Goal: Obtain resource: Obtain resource

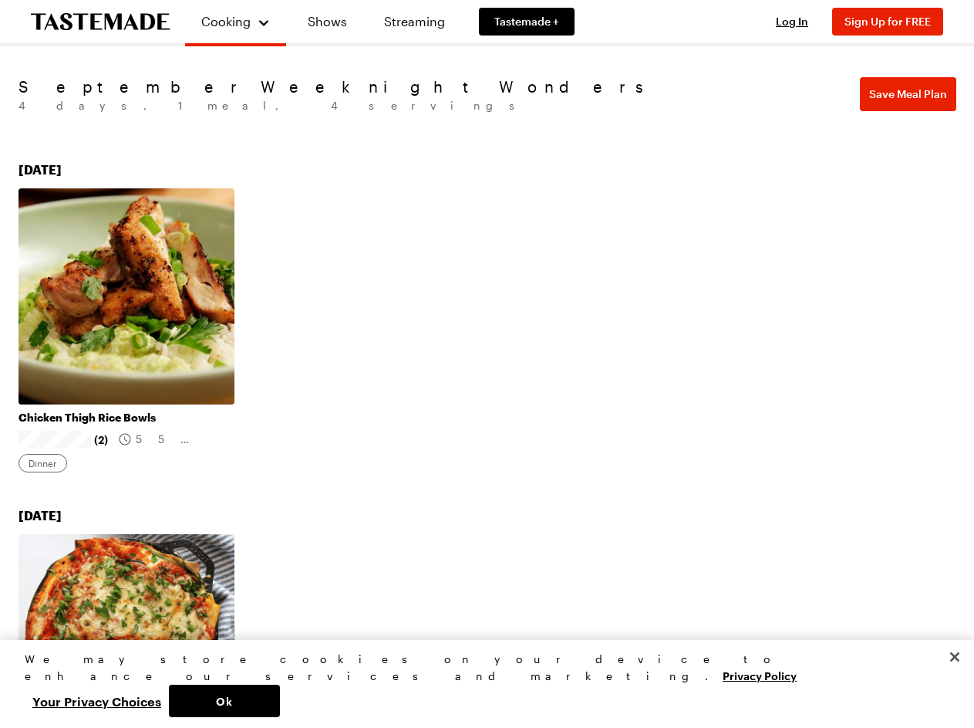
click at [487, 363] on div "Chicken Thigh Rice Bowls (2) 55 mins Dinner" at bounding box center [488, 333] width 938 height 290
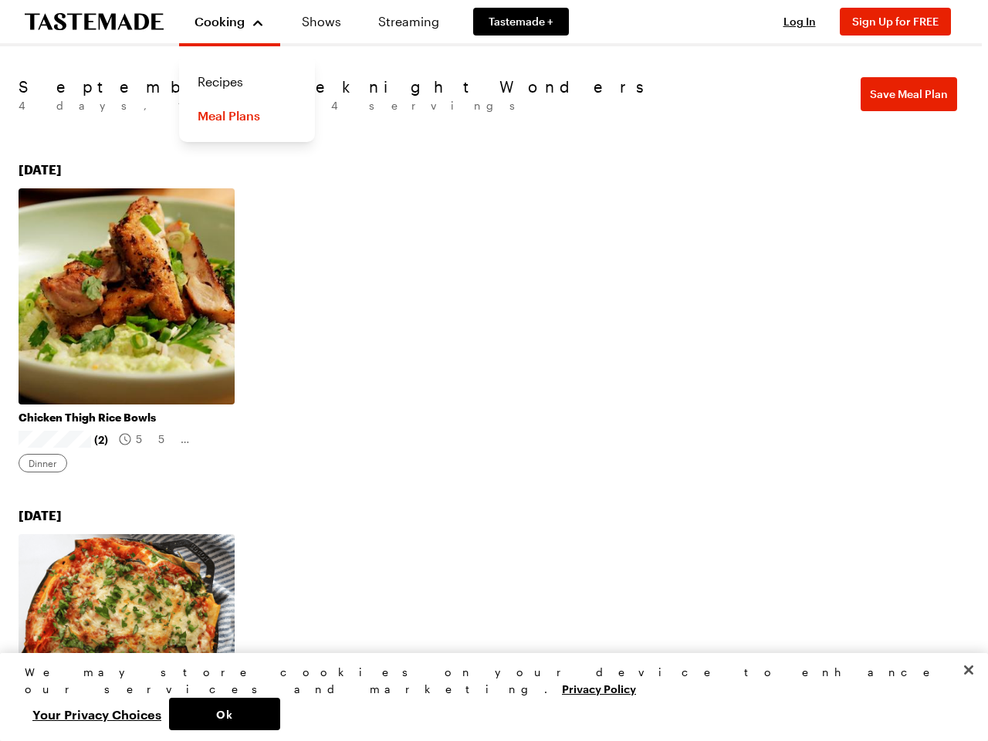
click at [229, 22] on span "Cooking" at bounding box center [219, 21] width 50 height 15
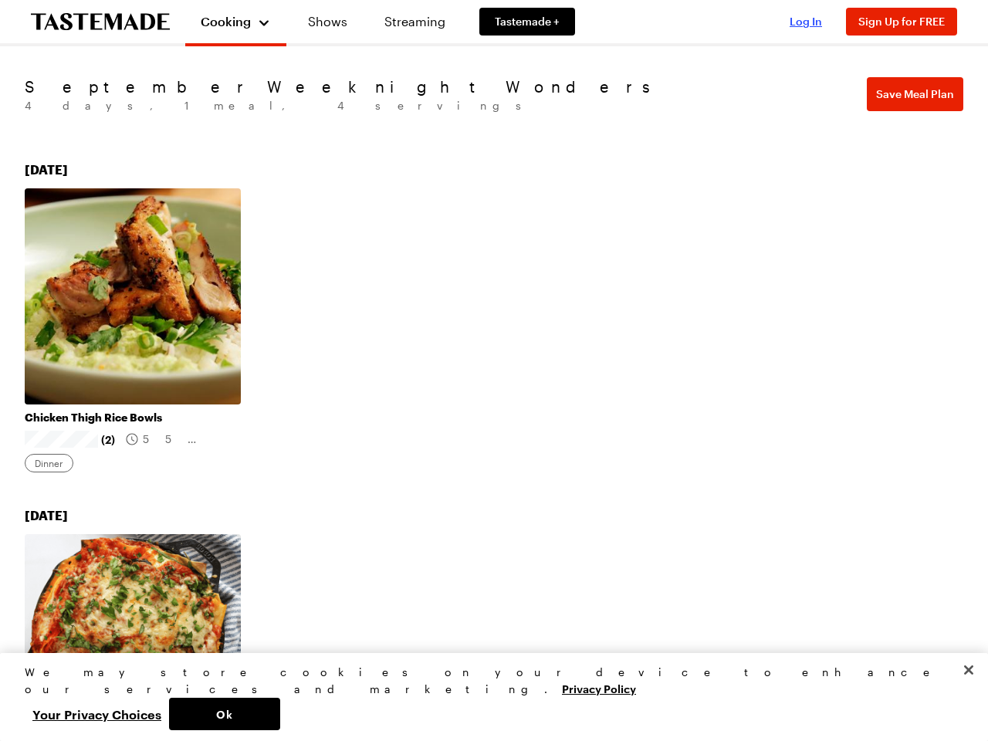
click at [799, 22] on span "Log In" at bounding box center [805, 21] width 32 height 13
click at [895, 22] on span "Sign Up for FREE" at bounding box center [901, 21] width 86 height 13
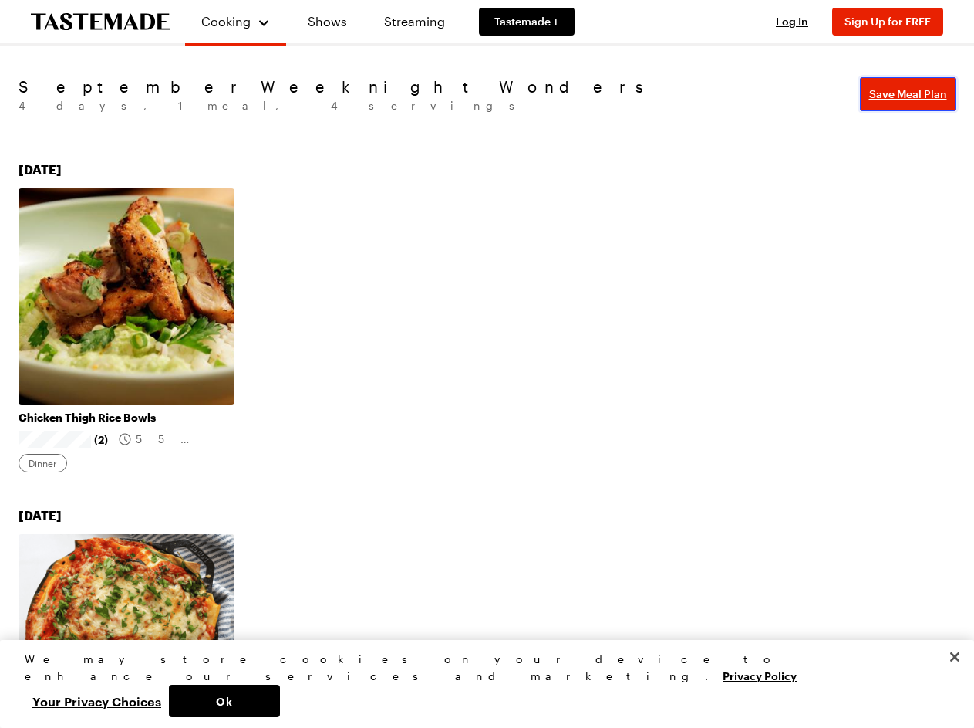
click at [909, 94] on span "Save Meal Plan" at bounding box center [909, 93] width 78 height 15
click at [280, 701] on button "Ok" at bounding box center [224, 700] width 111 height 32
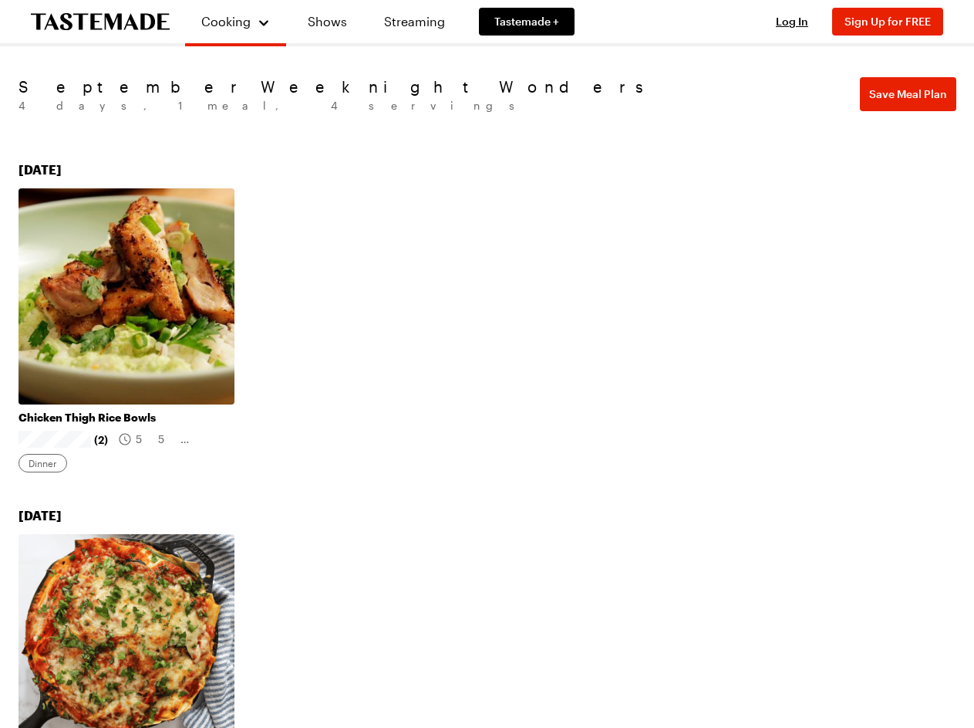
click at [169, 701] on button "Your Privacy Choices" at bounding box center [97, 700] width 144 height 32
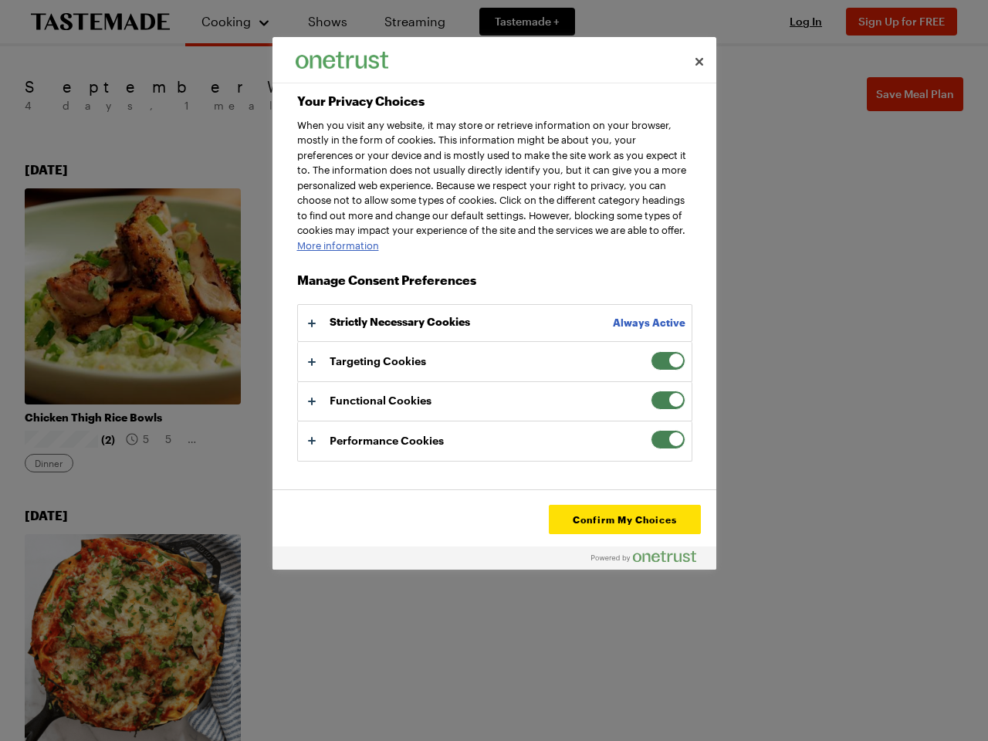
click at [955, 691] on div at bounding box center [494, 370] width 988 height 741
